Goal: Communication & Community: Answer question/provide support

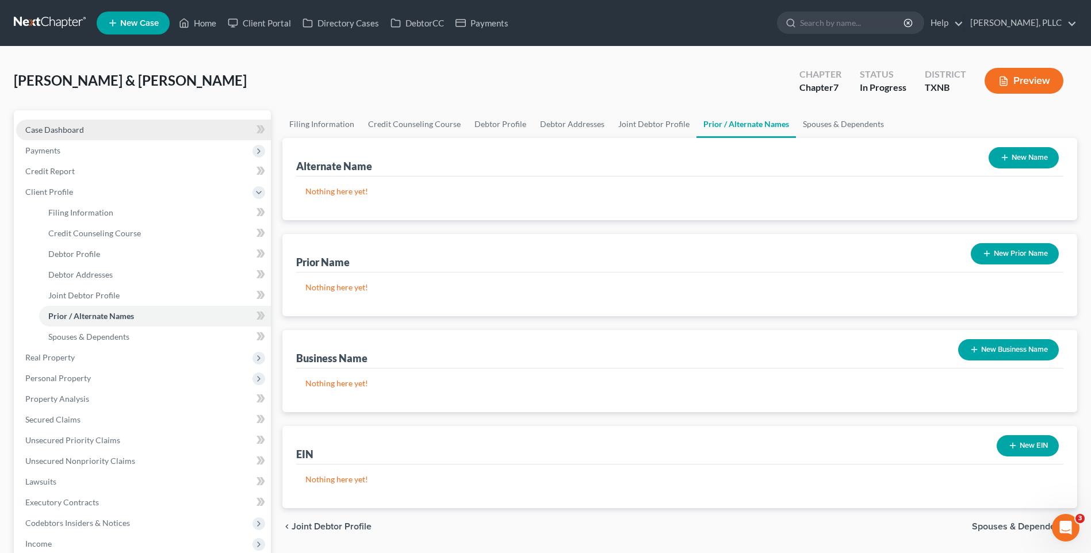
click at [30, 128] on span "Case Dashboard" at bounding box center [54, 130] width 59 height 10
select select "4"
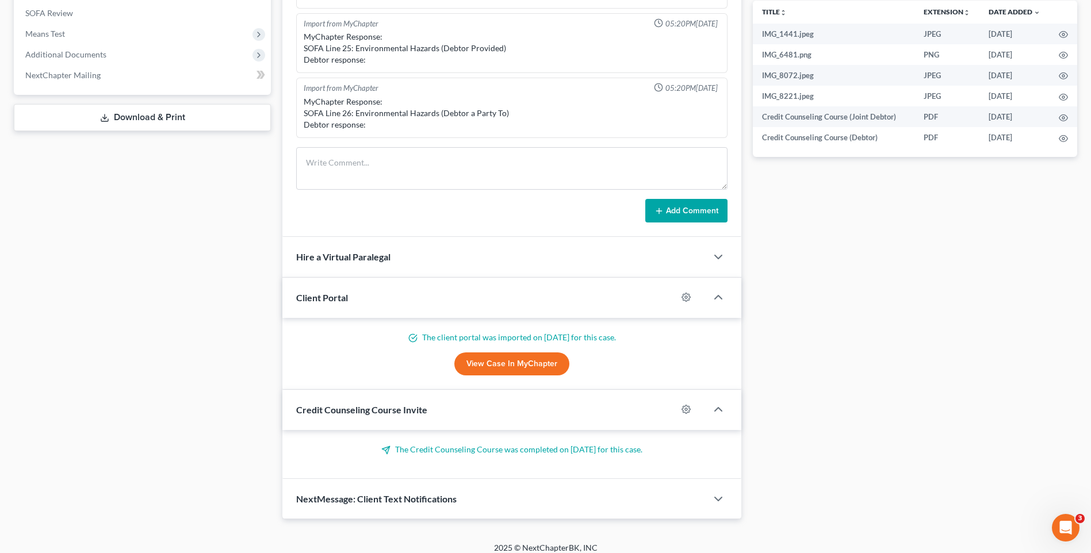
scroll to position [451, 0]
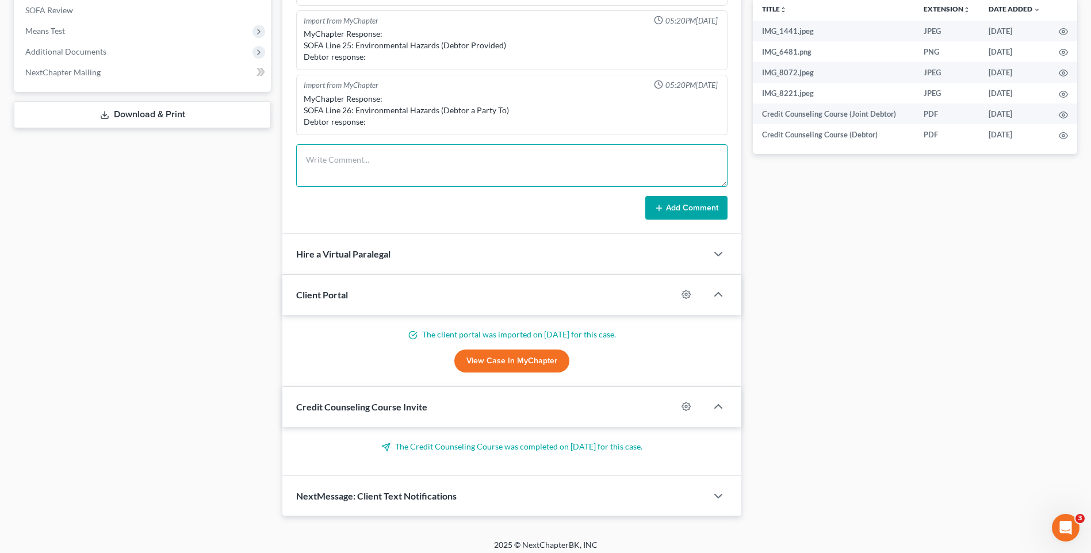
paste textarea "Greetings Harvey & Kerrica Ramsey, The following items are needed for the Chapt…"
type textarea "Greetings Harvey & Kerrica Ramsey, The following items are needed for the Chapt…"
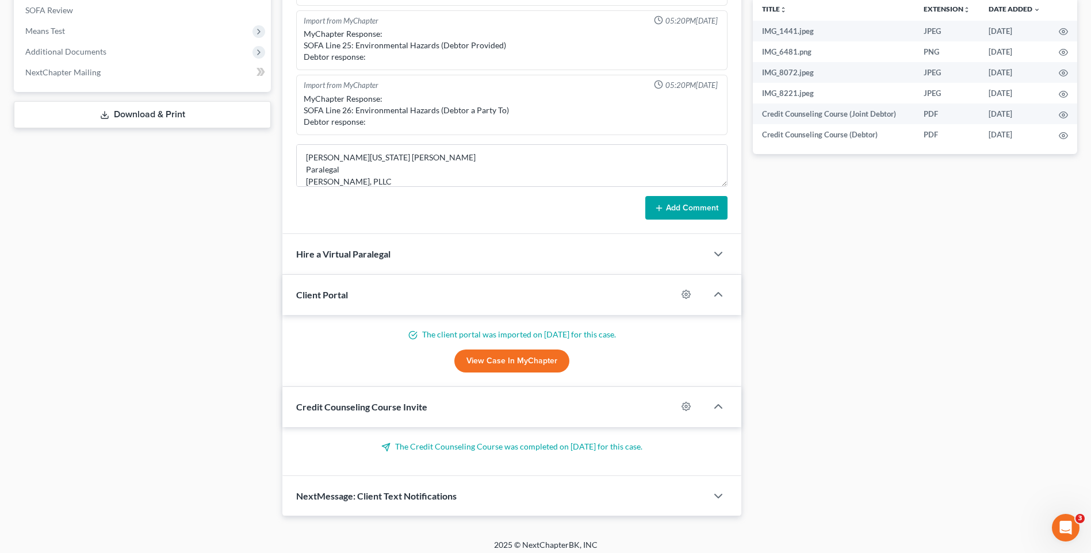
click at [662, 210] on icon at bounding box center [658, 208] width 9 height 9
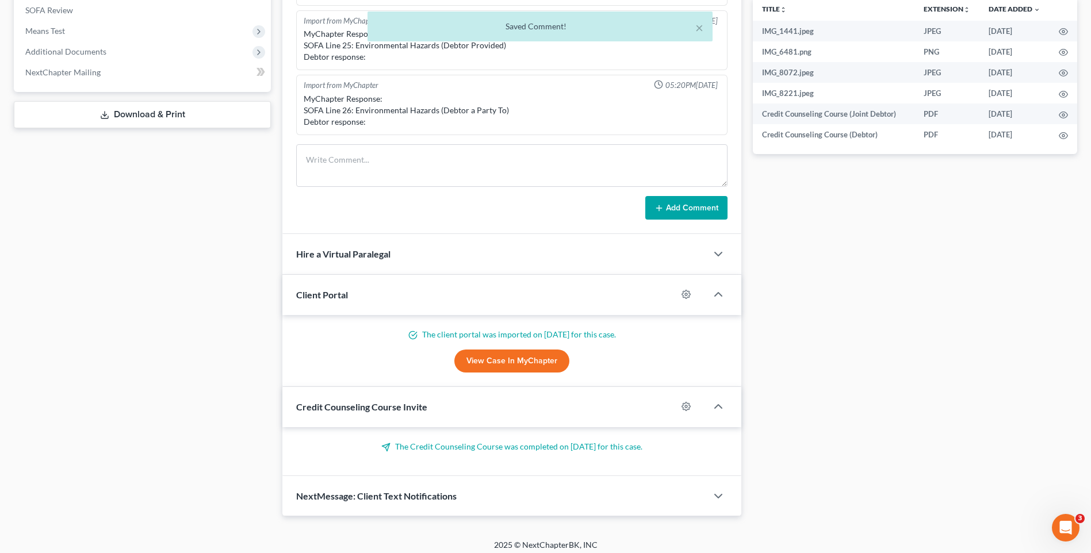
scroll to position [1256, 0]
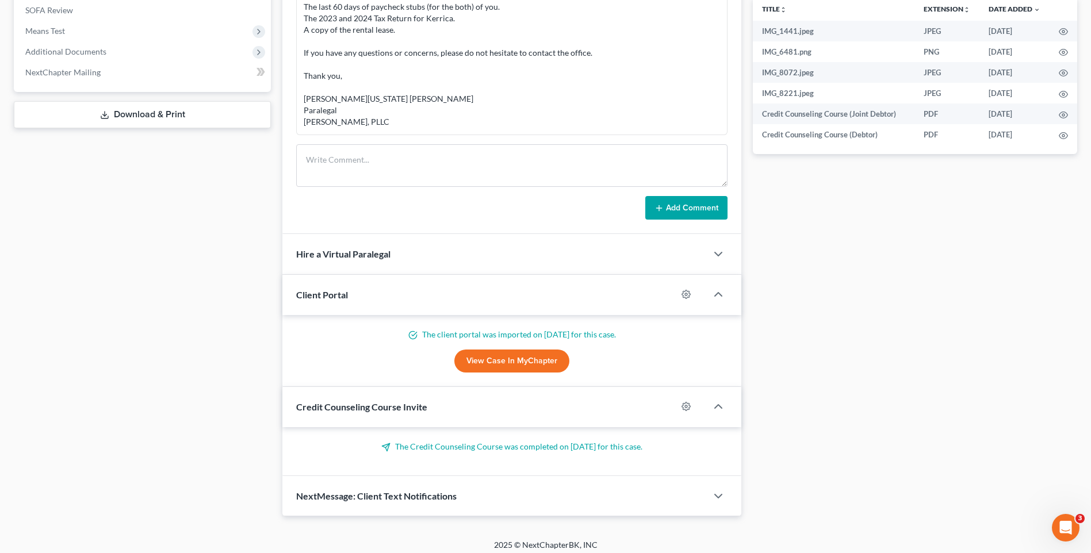
drag, startPoint x: 902, startPoint y: 277, endPoint x: 1099, endPoint y: 290, distance: 197.2
click at [905, 277] on div "Docs Tasks Events Timer 0% Completed Nothing here yet! Signed Engagement Debtor…" at bounding box center [915, 88] width 336 height 857
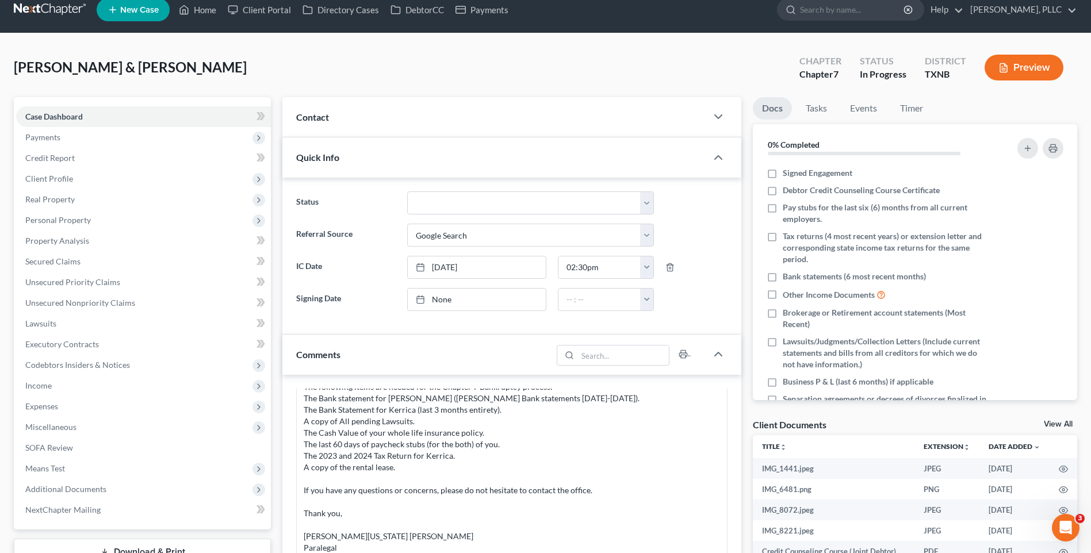
scroll to position [0, 0]
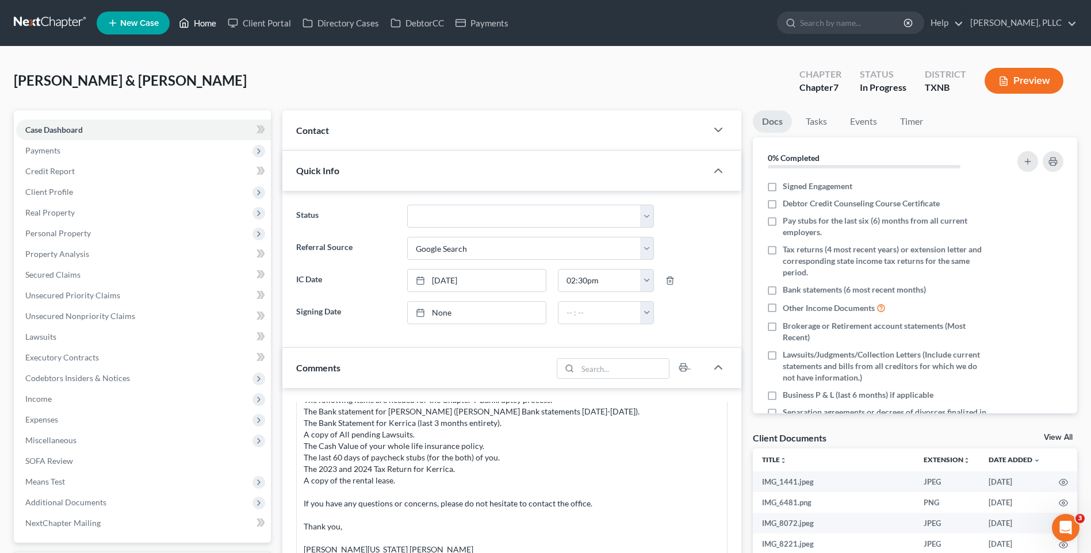
click at [205, 27] on link "Home" at bounding box center [197, 23] width 49 height 21
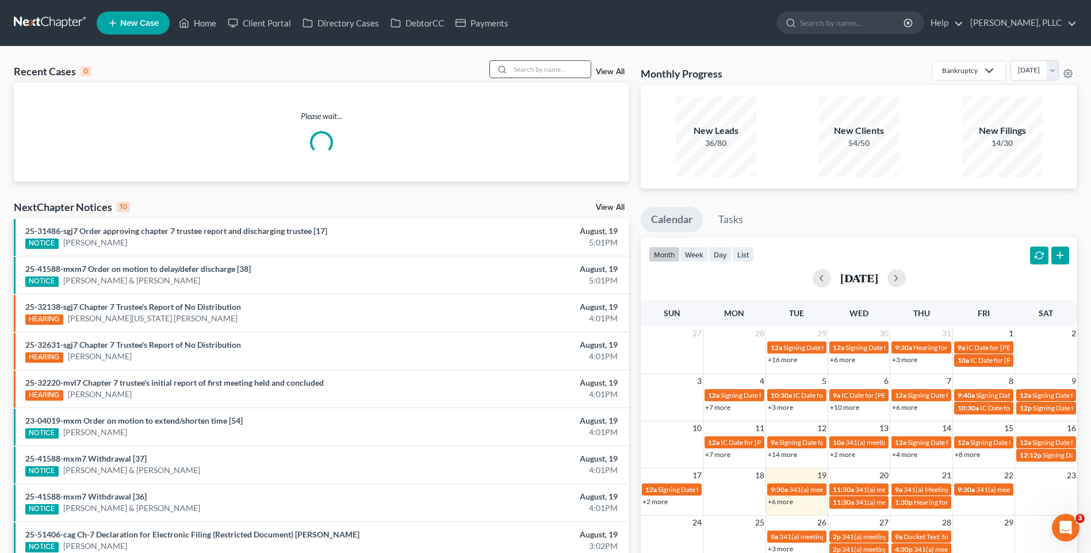
click at [521, 73] on input "search" at bounding box center [550, 69] width 81 height 17
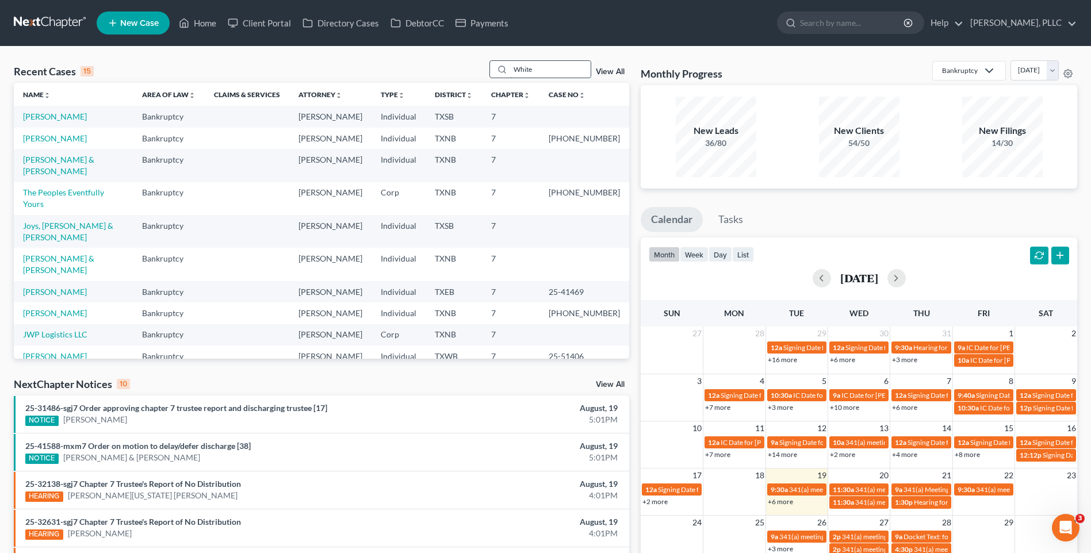
type input "White"
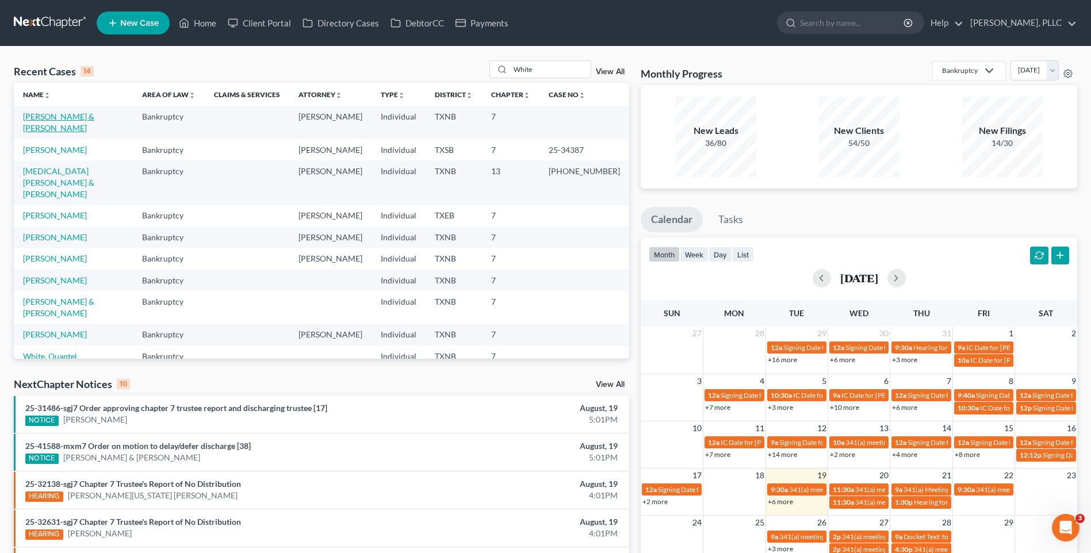
click at [79, 114] on link "[PERSON_NAME] & [PERSON_NAME]" at bounding box center [58, 122] width 71 height 21
select select "4"
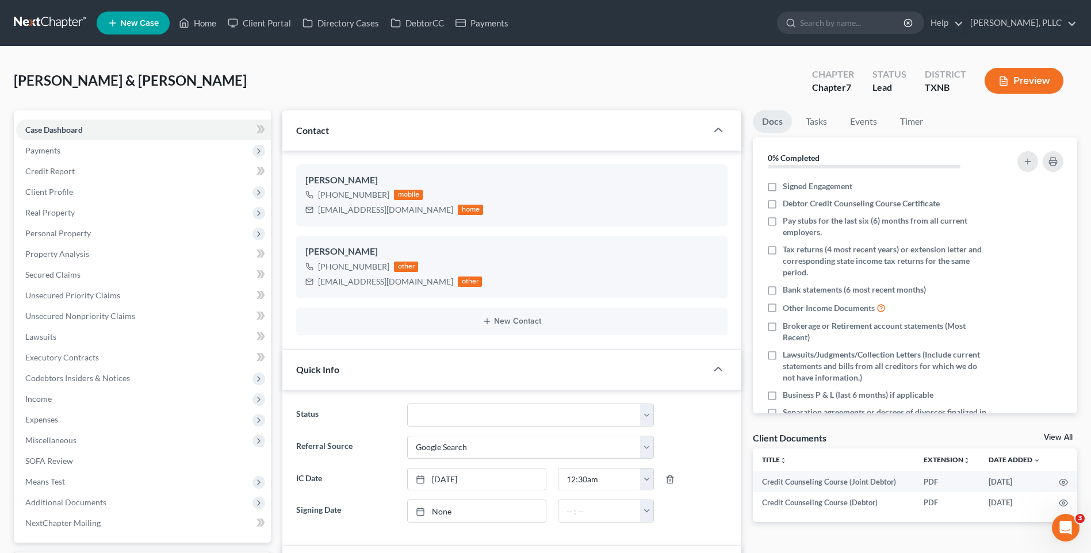
scroll to position [438, 0]
click at [643, 411] on select "Appellate Phase Case Closed Dead File Demand Letter Phase Discharged Discharge …" at bounding box center [530, 415] width 247 height 23
select select "13"
click at [407, 404] on select "Appellate Phase Case Closed Dead File Demand Letter Phase Discharged Discharge …" at bounding box center [530, 415] width 247 height 23
drag, startPoint x: 212, startPoint y: 21, endPoint x: 535, endPoint y: 58, distance: 325.4
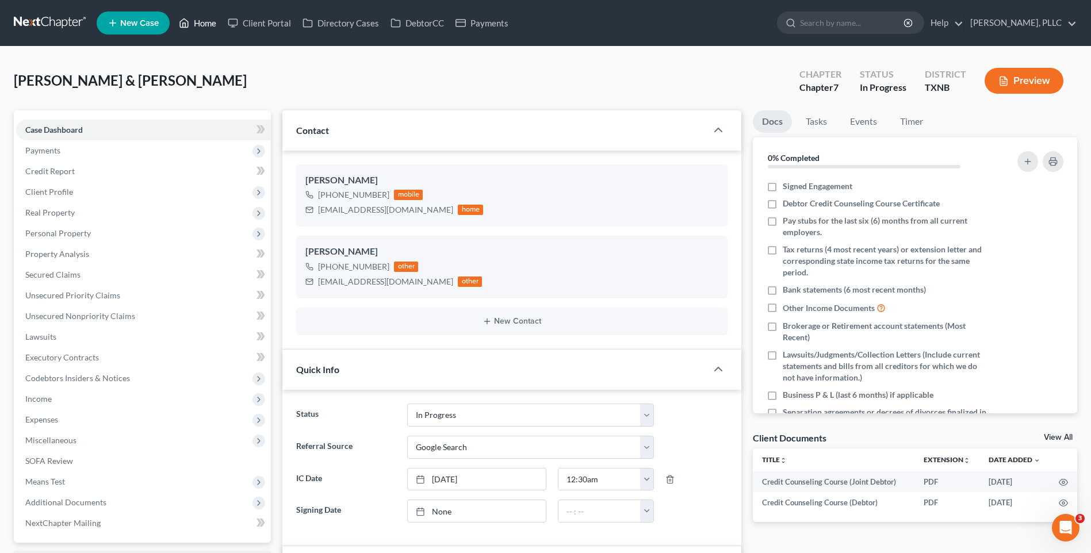
click at [212, 21] on link "Home" at bounding box center [197, 23] width 49 height 21
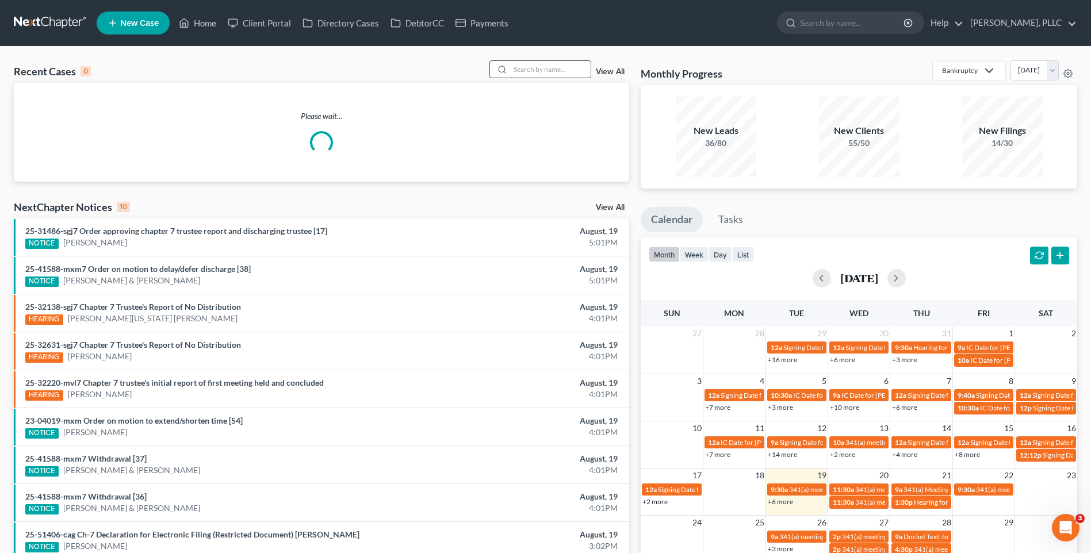
click at [552, 78] on input "search" at bounding box center [550, 69] width 81 height 17
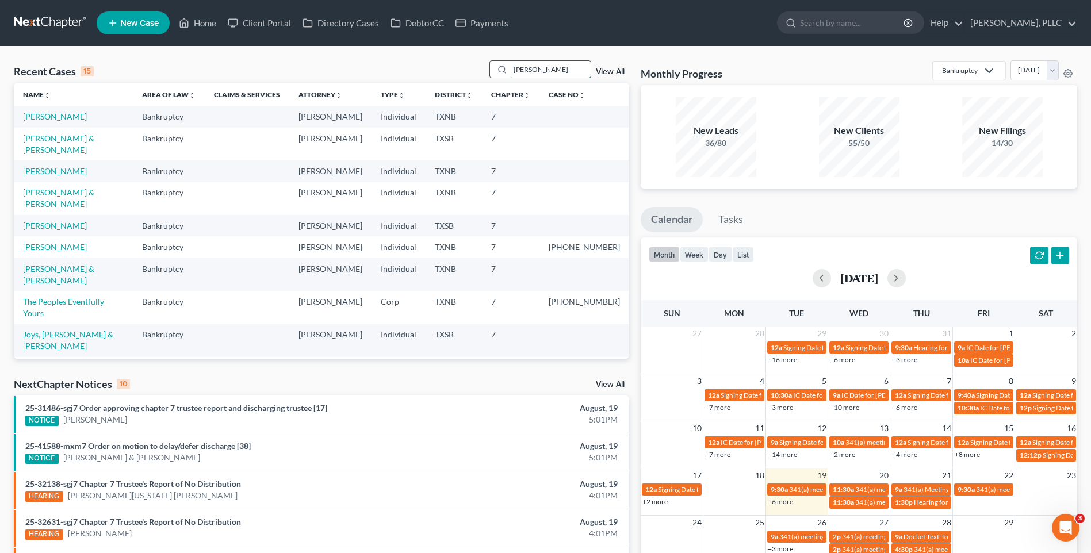
type input "Peterson"
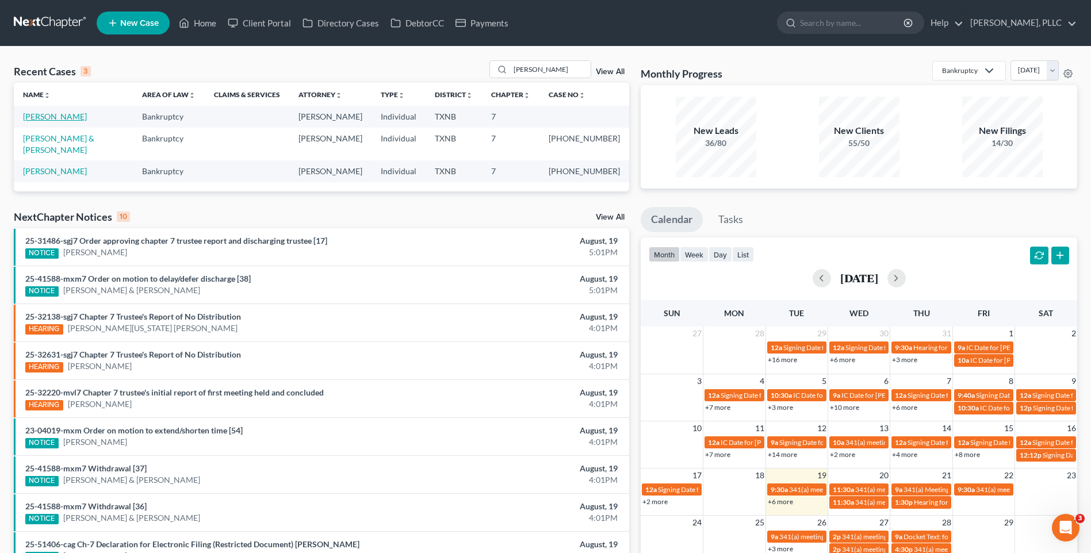
click at [60, 116] on link "[PERSON_NAME]" at bounding box center [55, 117] width 64 height 10
select select "1"
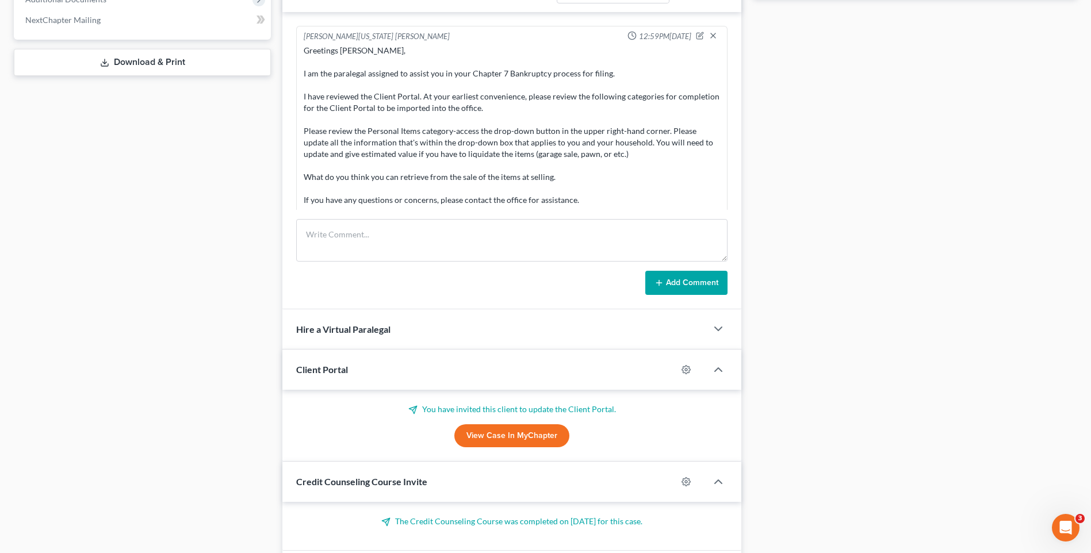
scroll to position [502, 0]
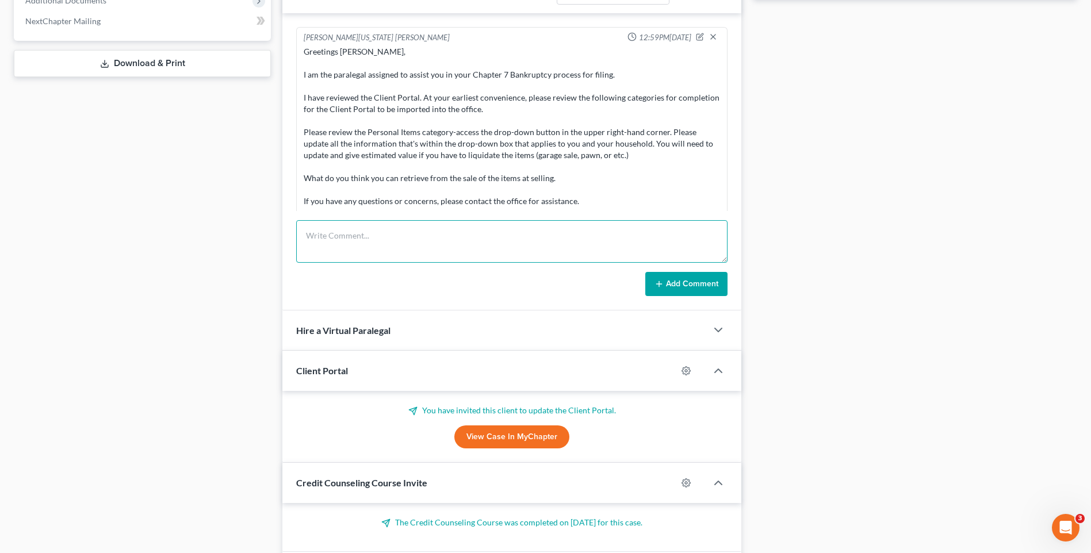
click at [403, 235] on textarea at bounding box center [511, 241] width 431 height 43
type textarea "Lmor to call- please call ref to Client Portal I resent to them for completion …"
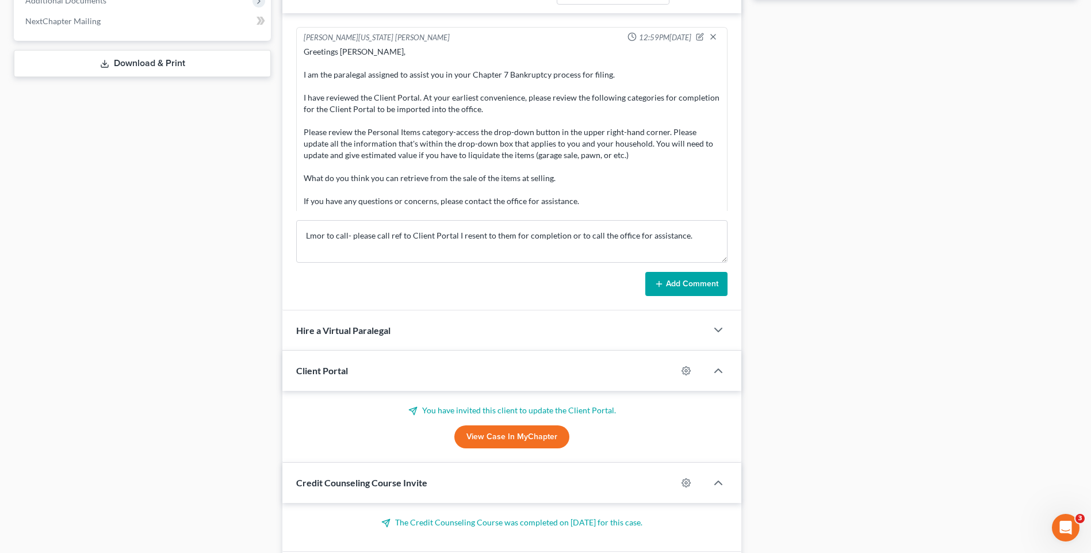
click at [683, 284] on button "Add Comment" at bounding box center [686, 284] width 82 height 24
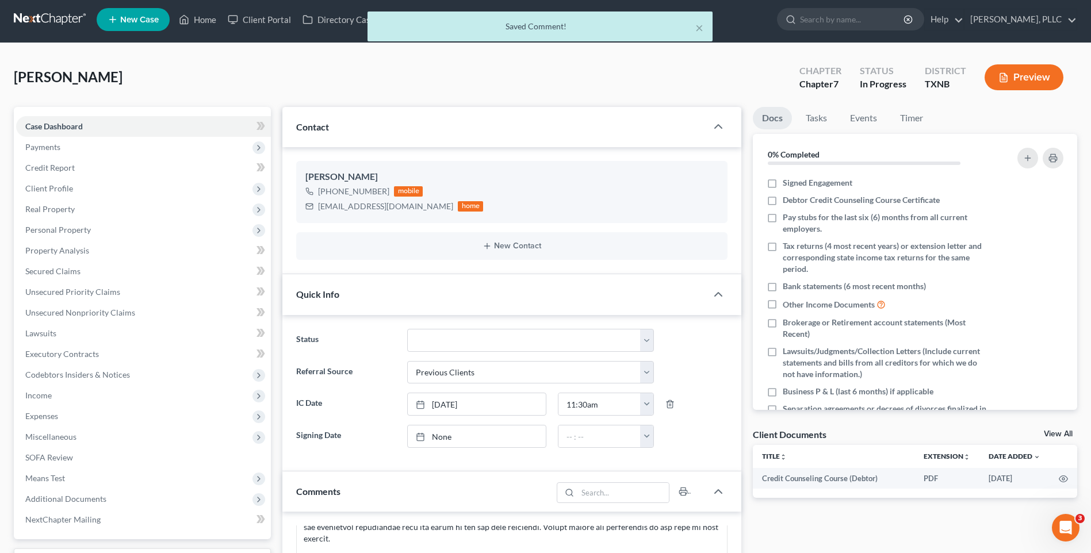
scroll to position [0, 0]
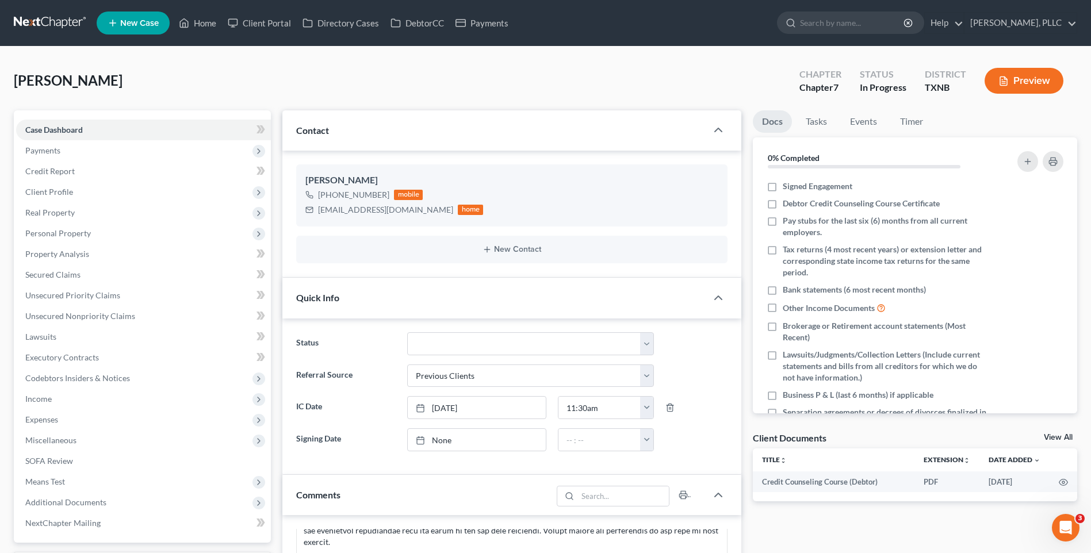
click at [711, 72] on div "Peterson, Shamaria Upgraded Chapter Chapter 7 Status In Progress District TXNB …" at bounding box center [545, 85] width 1063 height 50
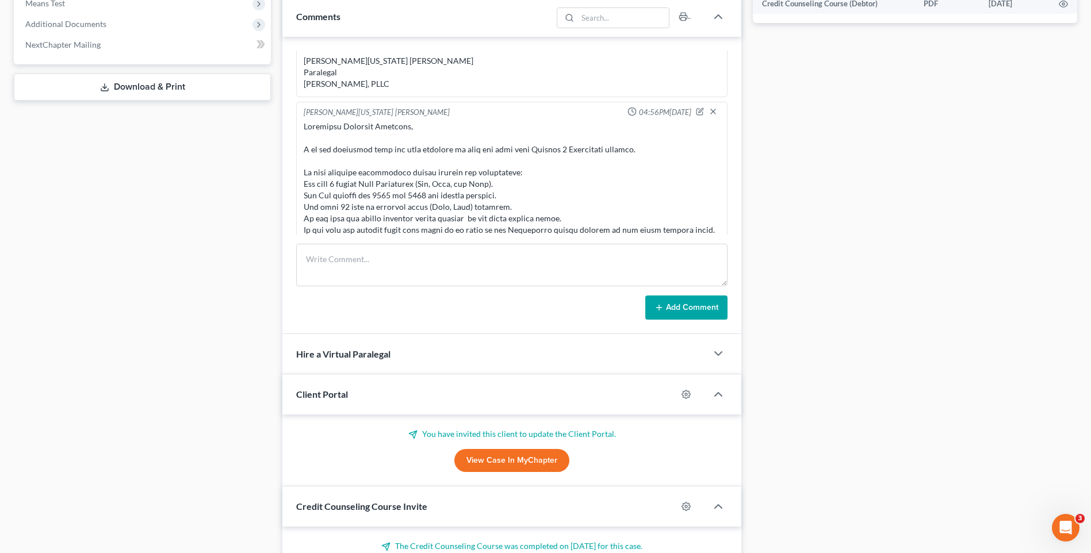
scroll to position [502, 0]
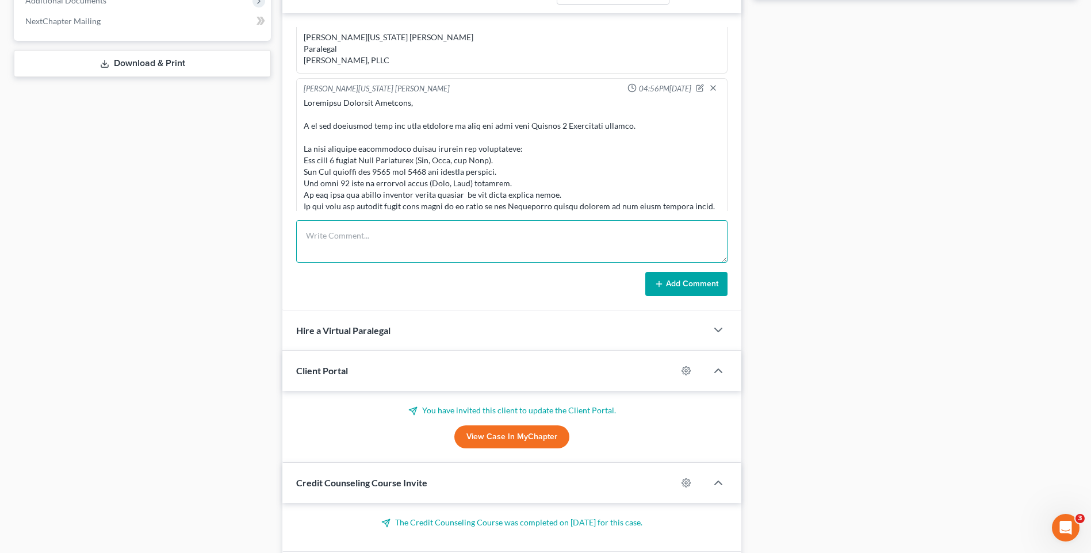
click at [328, 237] on textarea at bounding box center [511, 241] width 431 height 43
paste textarea "Please review the email I sent to you on 08/06 reference the Client Portal area…"
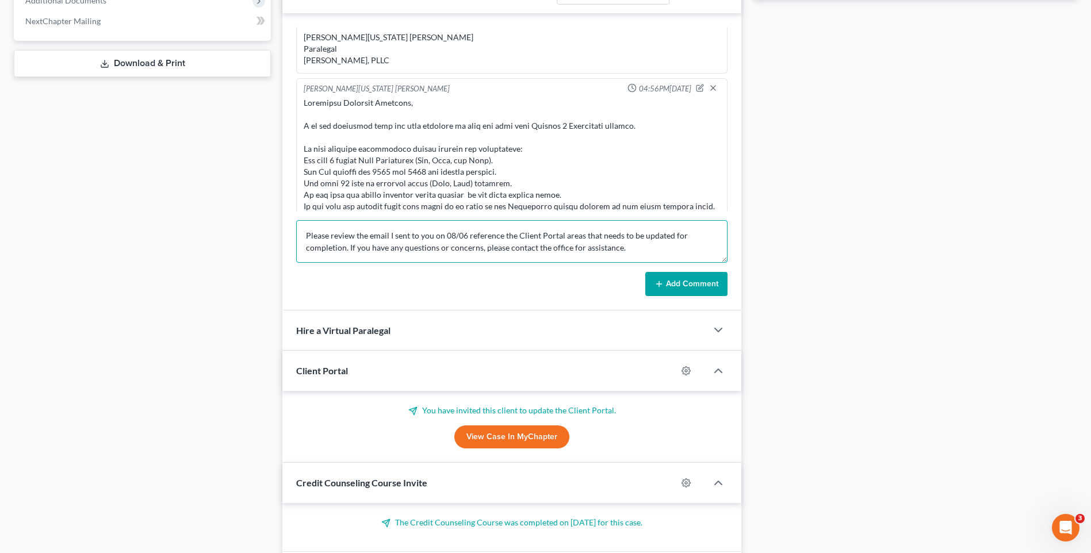
scroll to position [39, 0]
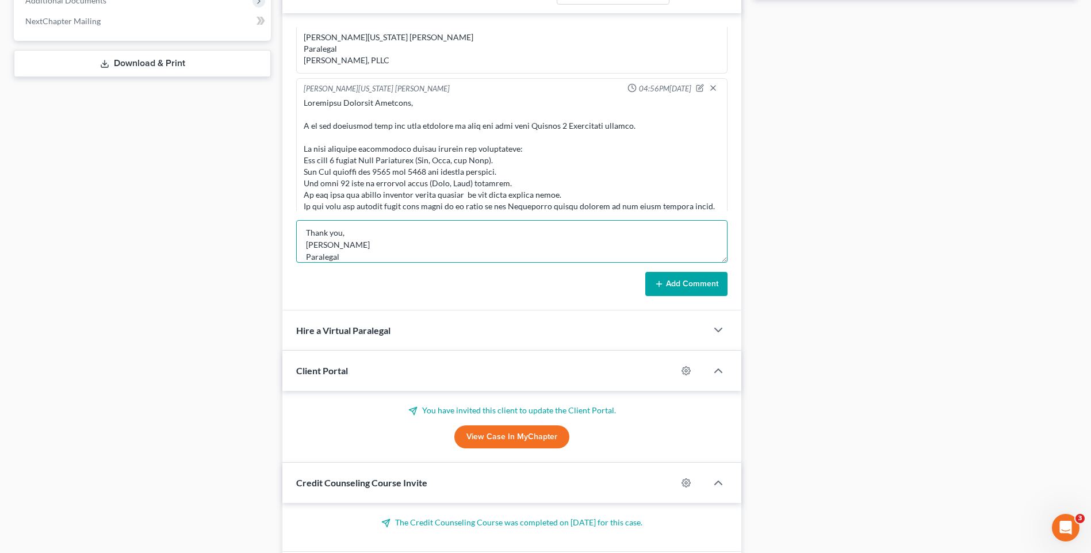
type textarea "Please review the email I sent to you on 08/06 reference the Client Portal area…"
click at [668, 285] on button "Add Comment" at bounding box center [686, 284] width 82 height 24
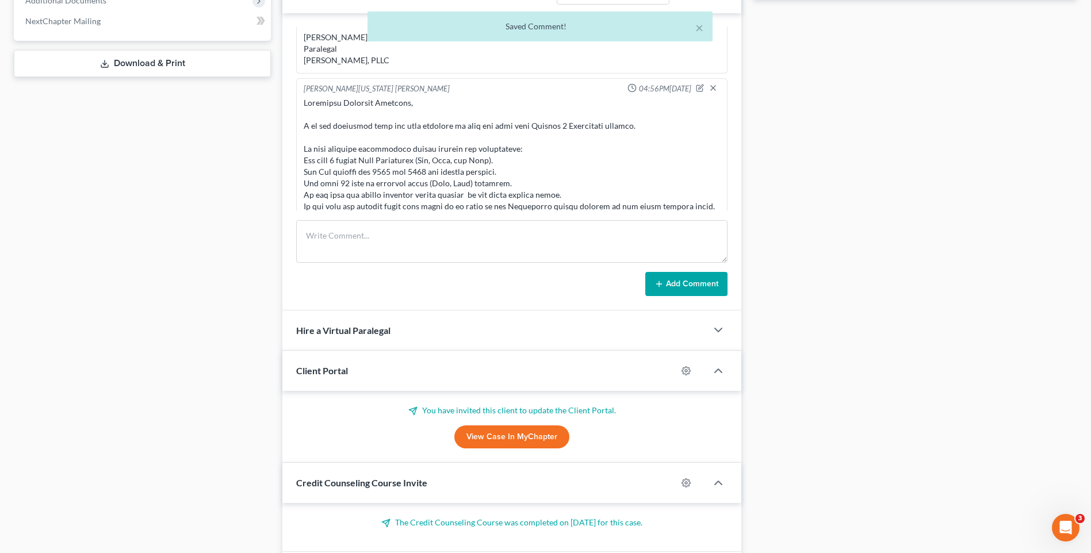
scroll to position [534, 0]
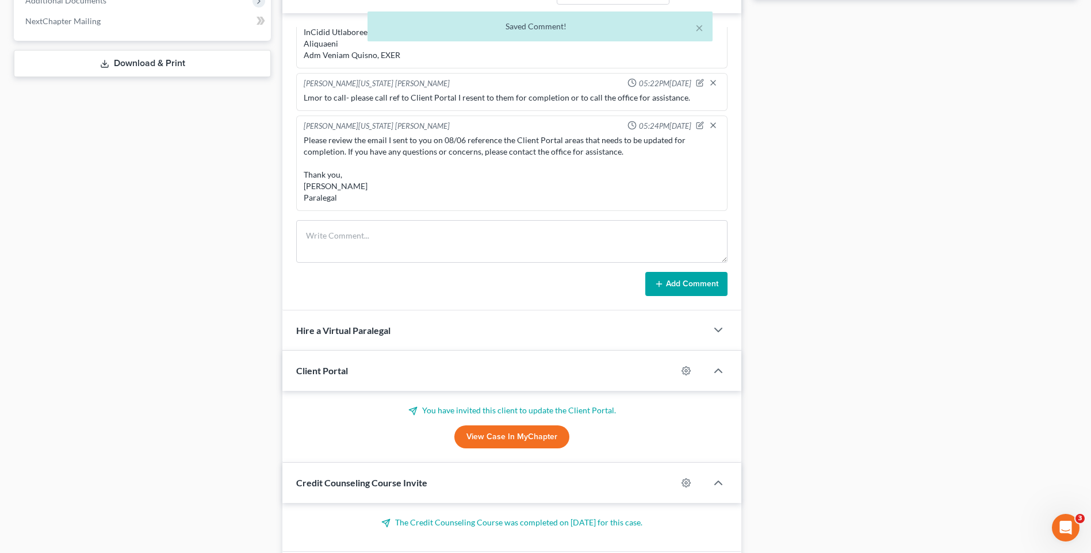
click at [913, 280] on div "Docs Tasks Events Timer 0% Completed Nothing here yet! Signed Engagement Debtor…" at bounding box center [915, 100] width 336 height 985
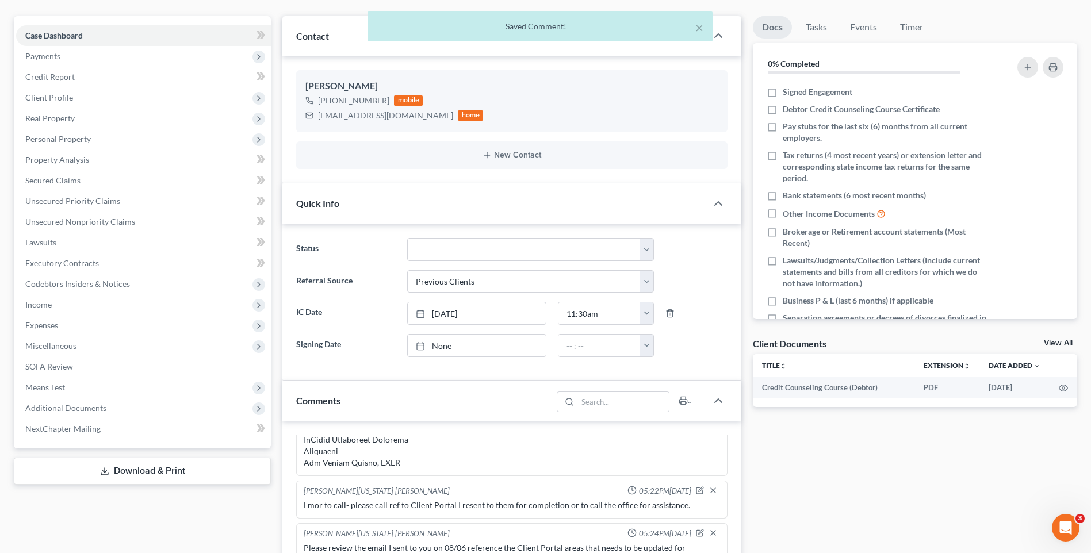
scroll to position [0, 0]
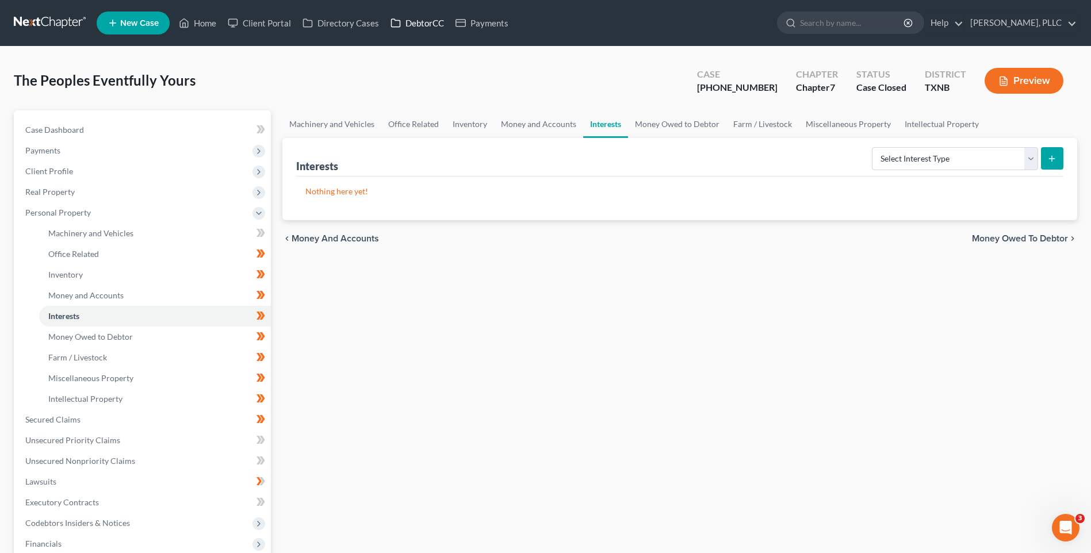
click at [420, 24] on link "DebtorCC" at bounding box center [417, 23] width 65 height 21
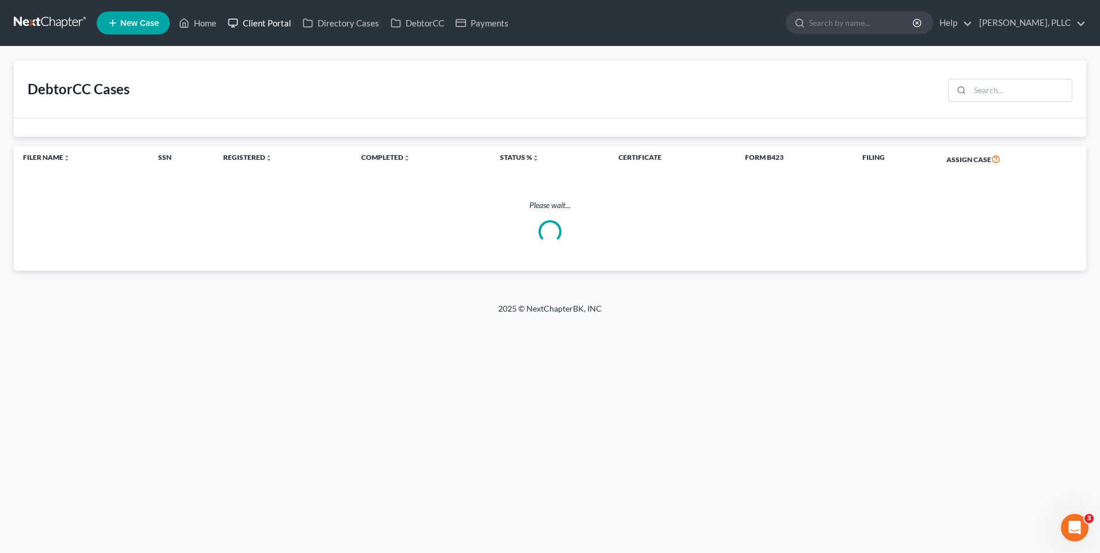
click at [259, 21] on link "Client Portal" at bounding box center [259, 23] width 75 height 21
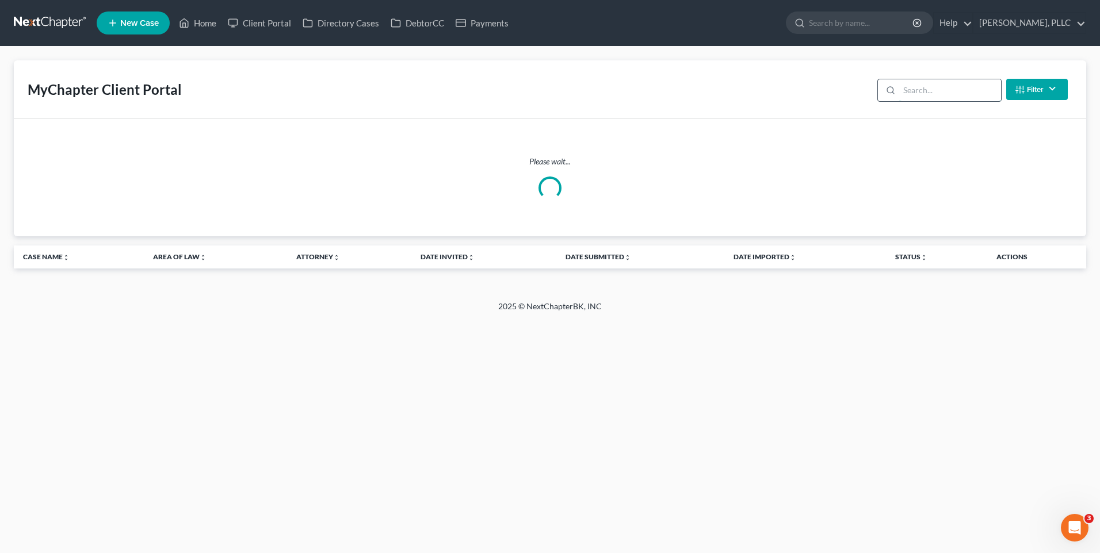
click at [948, 88] on input "search" at bounding box center [950, 90] width 102 height 22
type input "Shamaria"
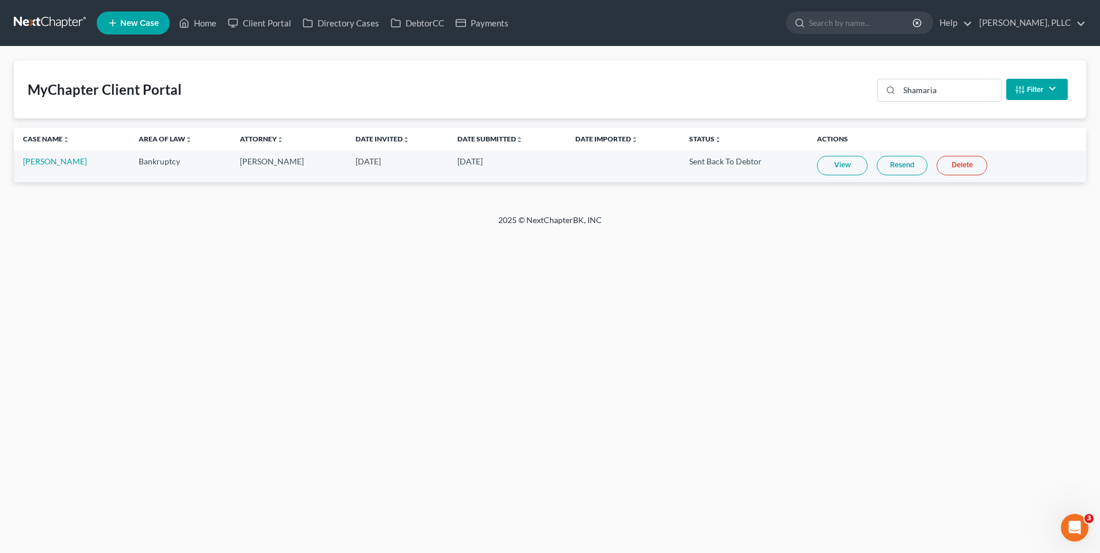
click at [768, 403] on div "Home New Case Client Portal Directory Cases DebtorCC Payments [PERSON_NAME], PL…" at bounding box center [550, 276] width 1100 height 553
click at [896, 166] on link "Resend" at bounding box center [901, 166] width 51 height 20
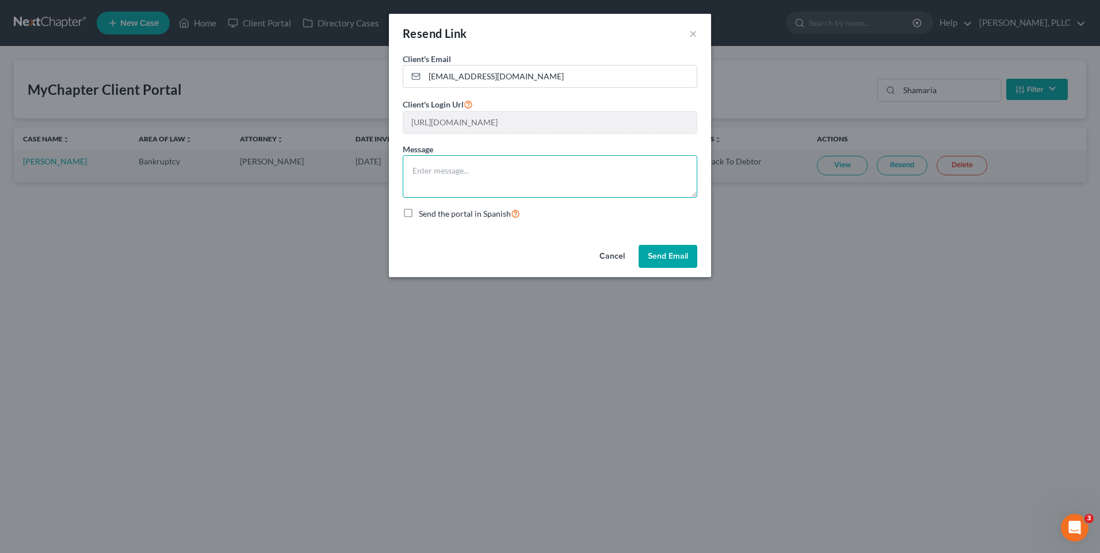
click at [483, 175] on textarea at bounding box center [550, 176] width 294 height 43
click at [560, 179] on textarea "Please review the email I sent to you on" at bounding box center [550, 176] width 294 height 43
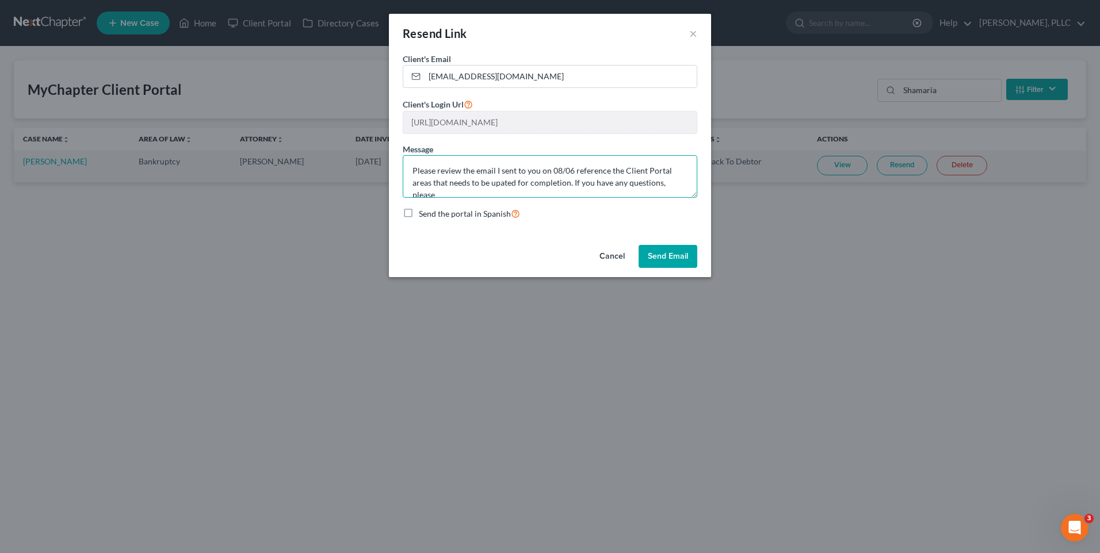
click at [659, 185] on textarea "Please review the email I sent to you on 08/06 reference the Client Portal area…" at bounding box center [550, 176] width 294 height 43
click at [448, 193] on textarea "Please review the email I sent to you on 08/06 reference the Client Portal area…" at bounding box center [550, 176] width 294 height 43
click at [449, 193] on textarea "Please review the email I sent to you on 08/06 reference the Client Portal area…" at bounding box center [550, 176] width 294 height 43
click at [474, 194] on textarea "Please review the email I sent to you on 08/06 reference the Client Portal area…" at bounding box center [550, 176] width 294 height 43
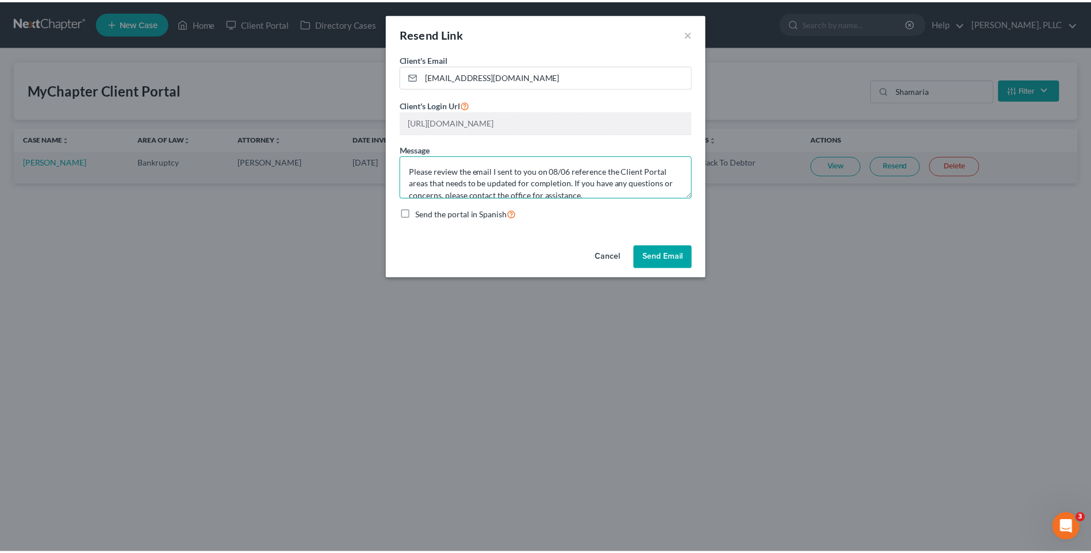
scroll to position [60, 0]
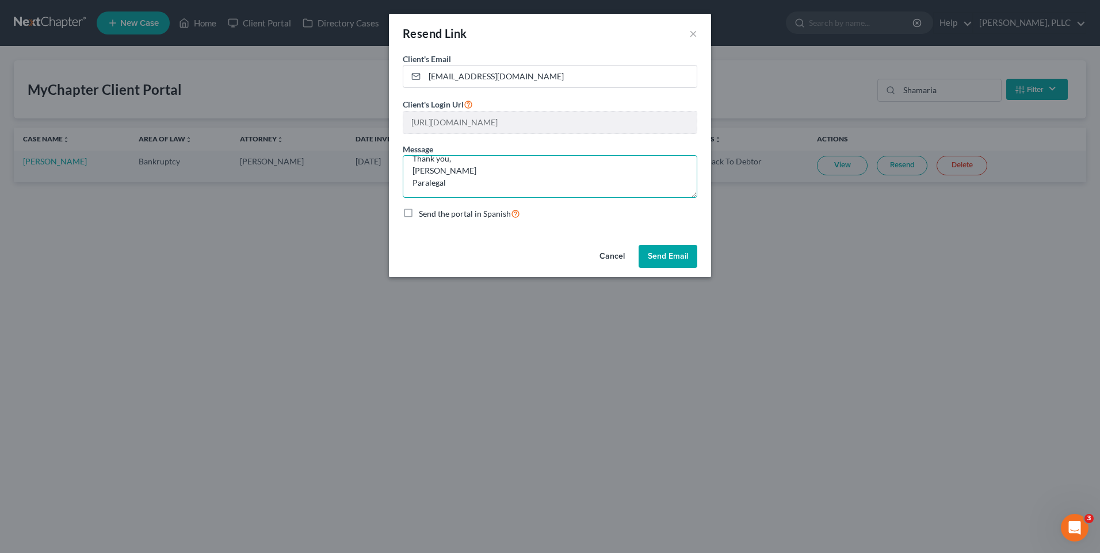
drag, startPoint x: 410, startPoint y: 173, endPoint x: 605, endPoint y: 239, distance: 205.9
click at [605, 239] on div "Client's Email * [EMAIL_ADDRESS][DOMAIN_NAME] Client's Login Url [URL][DOMAIN_N…" at bounding box center [550, 146] width 322 height 187
type textarea "Please review the email I sent to you on 08/06 reference the Client Portal area…"
click at [675, 254] on button "Send Email" at bounding box center [667, 256] width 59 height 23
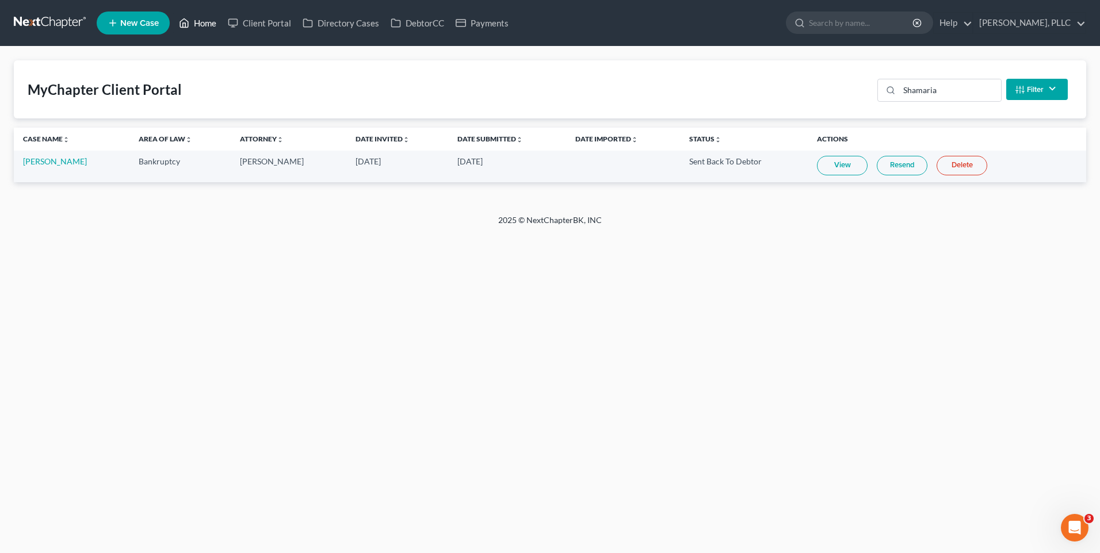
click at [199, 19] on link "Home" at bounding box center [197, 23] width 49 height 21
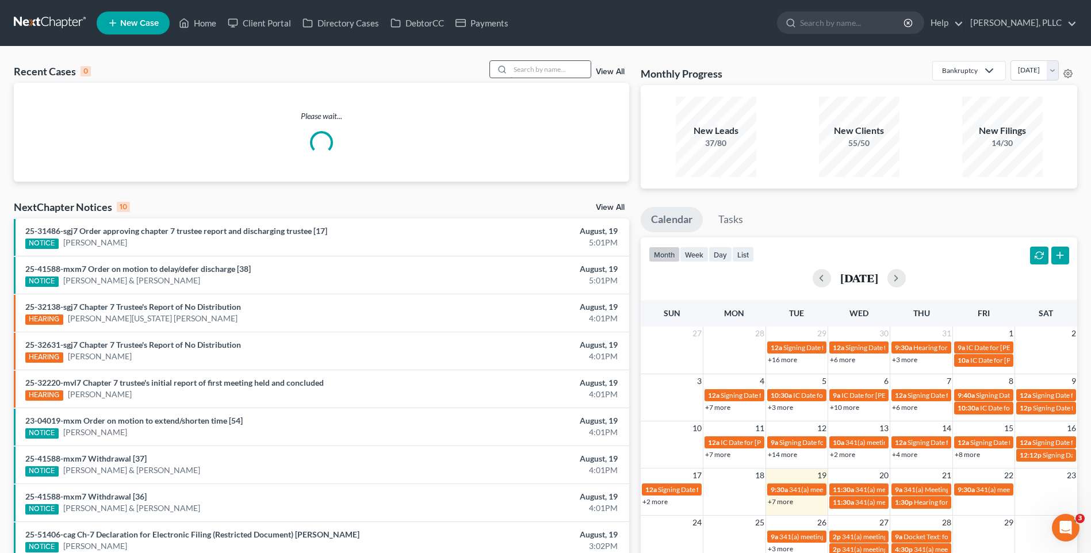
click at [547, 72] on input "search" at bounding box center [550, 69] width 81 height 17
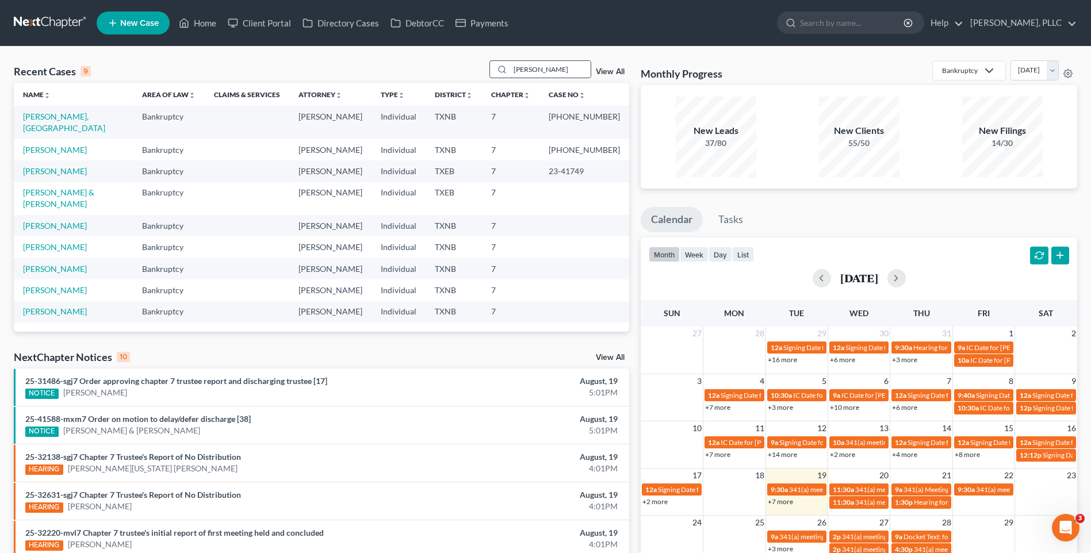
type input "[PERSON_NAME]"
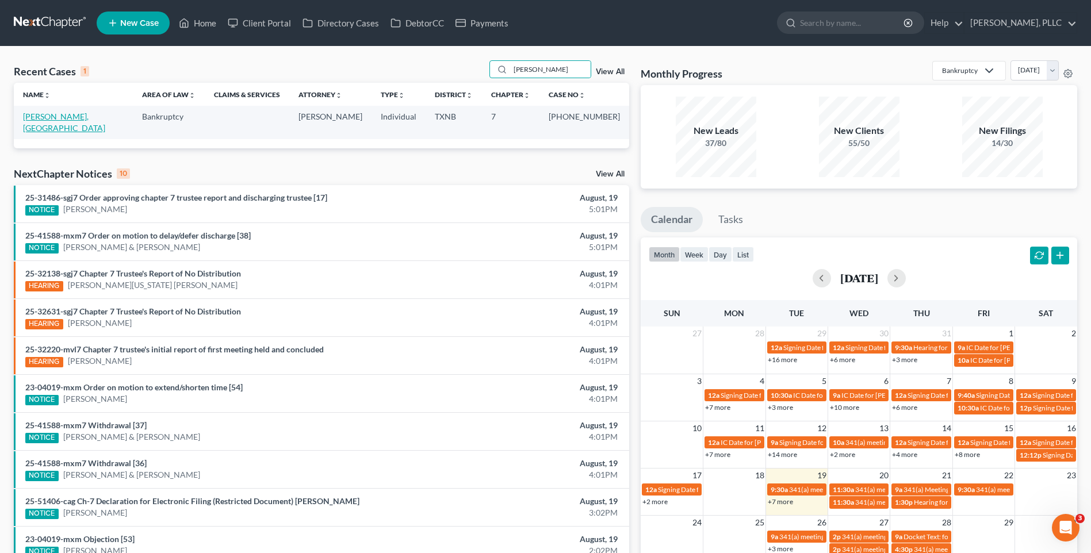
click at [63, 117] on link "[PERSON_NAME], [GEOGRAPHIC_DATA]" at bounding box center [64, 122] width 82 height 21
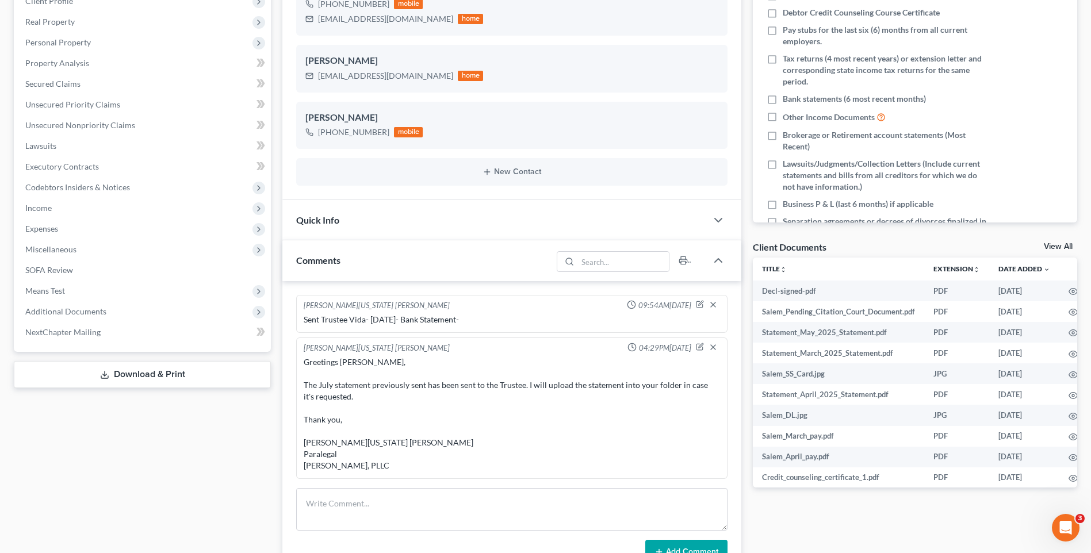
scroll to position [196, 0]
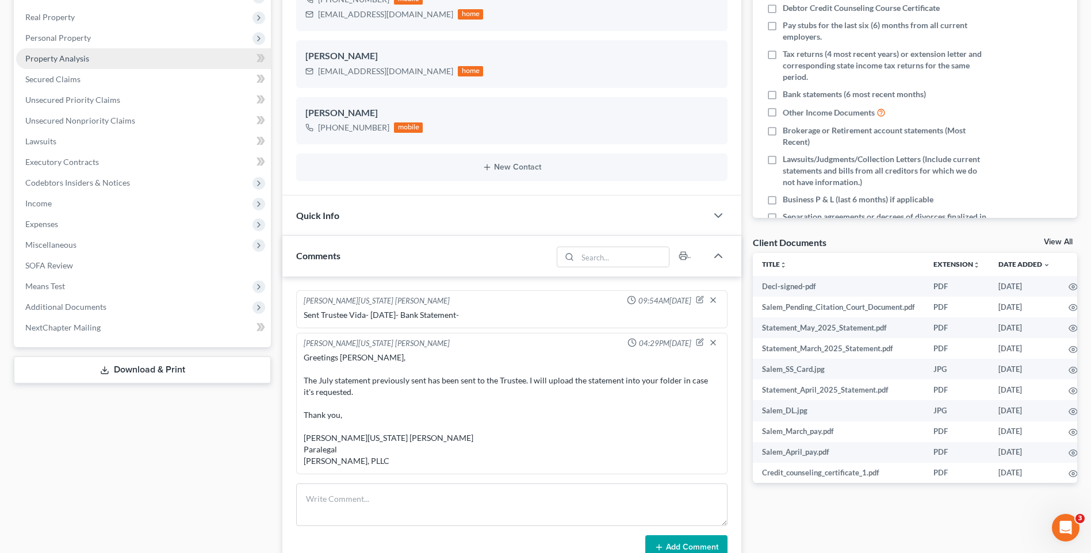
click at [91, 60] on link "Property Analysis" at bounding box center [143, 58] width 255 height 21
